Goal: Communication & Community: Ask a question

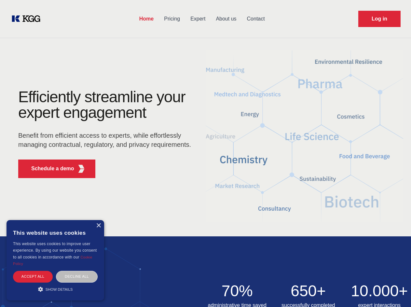
click at [205, 153] on div "Efficiently streamline your expert engagement Benefit from efficient access to …" at bounding box center [107, 136] width 198 height 94
click at [49, 169] on p "Schedule a demo" at bounding box center [52, 169] width 43 height 8
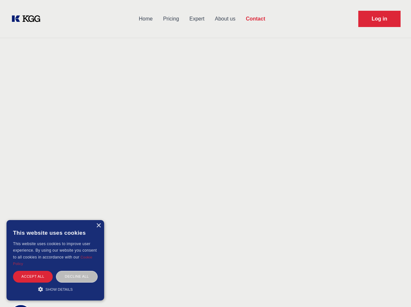
click at [98, 225] on div "× This website uses cookies This website uses cookies to improve user experienc…" at bounding box center [56, 260] width 98 height 80
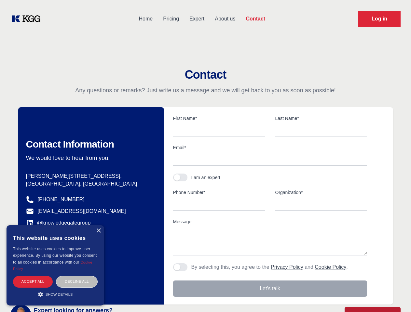
click at [33, 276] on div "Accept all" at bounding box center [33, 281] width 40 height 11
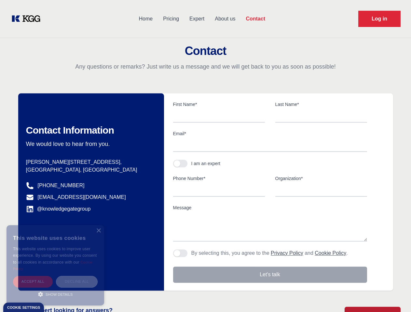
click at [77, 276] on div "Decline all" at bounding box center [77, 281] width 42 height 11
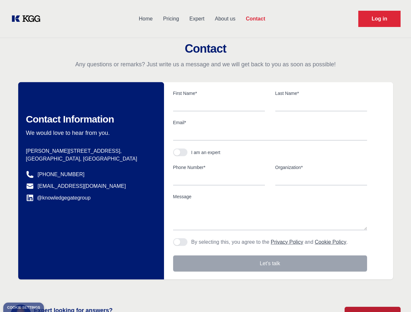
click at [55, 289] on main "Contact Any questions or remarks? Just write us a message and we will get back …" at bounding box center [205, 169] width 411 height 339
